Goal: Information Seeking & Learning: Find specific fact

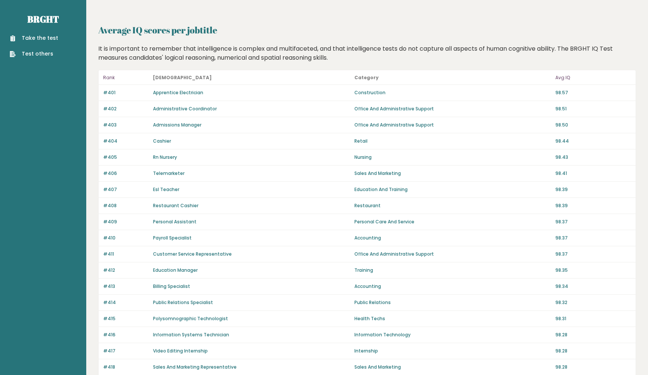
click at [562, 79] on p "Avg IQ" at bounding box center [594, 77] width 76 height 9
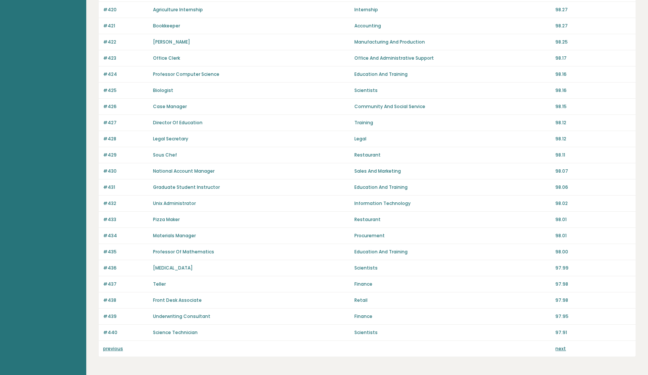
scroll to position [419, 0]
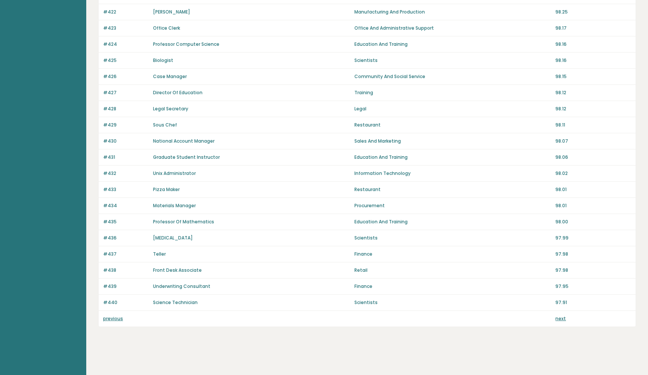
click at [562, 318] on link "next" at bounding box center [561, 318] width 11 height 6
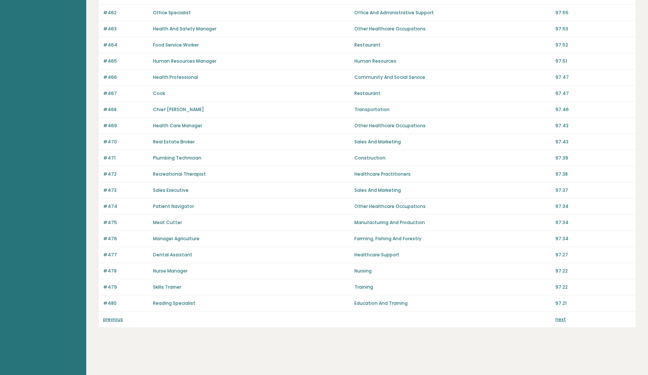
scroll to position [419, 0]
click at [564, 319] on link "next" at bounding box center [561, 318] width 11 height 6
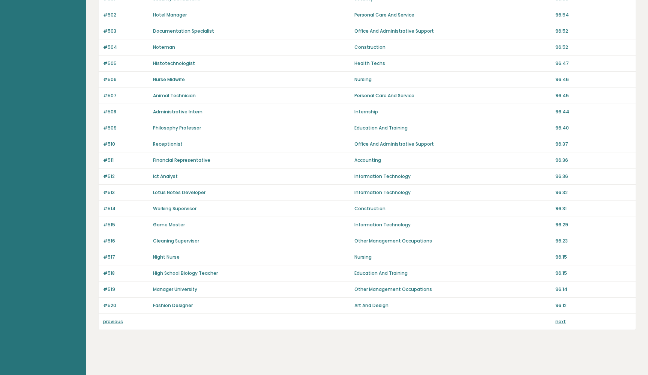
scroll to position [419, 0]
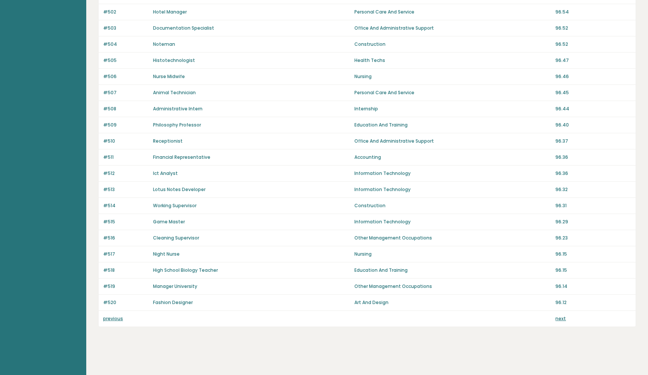
click at [562, 320] on link "next" at bounding box center [561, 318] width 11 height 6
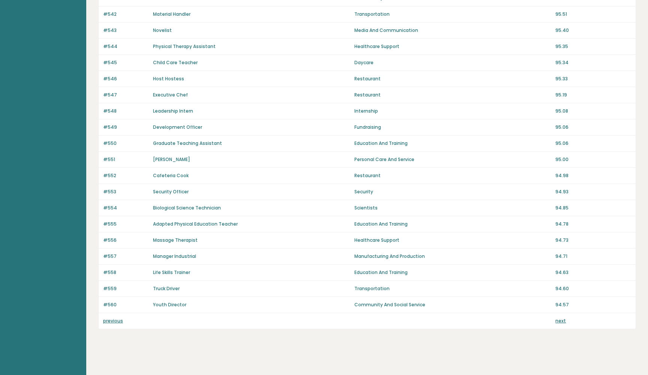
scroll to position [419, 0]
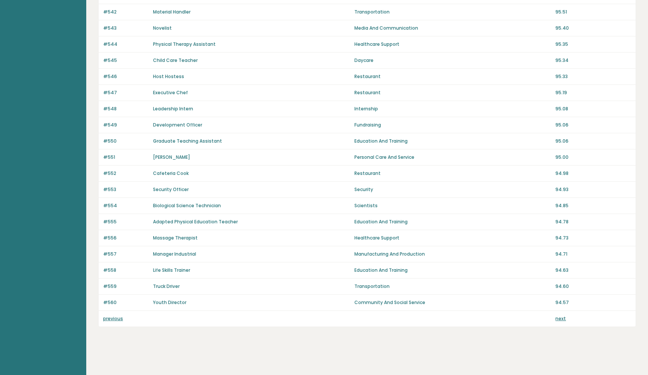
click at [561, 318] on link "next" at bounding box center [561, 318] width 11 height 6
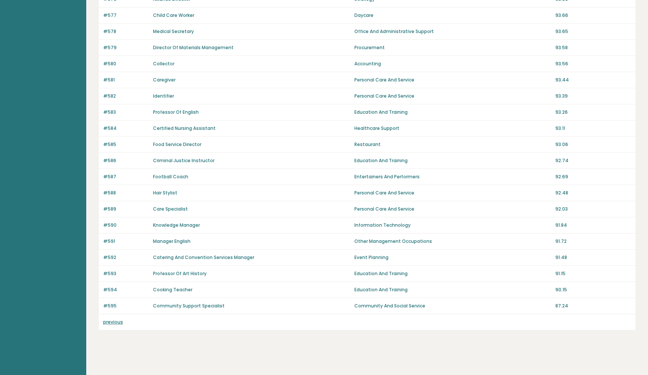
scroll to position [339, 0]
